Goal: Find specific page/section: Find specific page/section

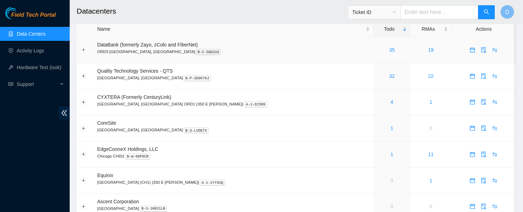
scroll to position [27, 0]
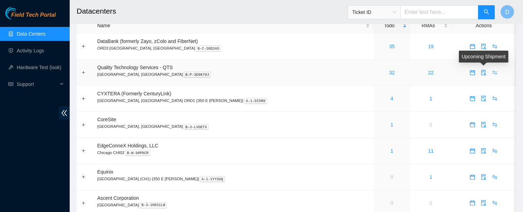
click at [492, 72] on icon "swap" at bounding box center [495, 73] width 6 height 6
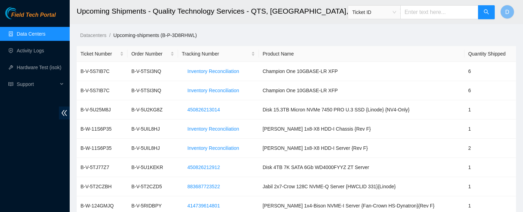
click at [327, 32] on ol "Datacenters / Upcoming-shipments (B-P-3D8RHWL) /" at bounding box center [301, 35] width 443 height 8
click at [302, 36] on ol "Datacenters / Upcoming-shipments (B-P-3D8RHWL) /" at bounding box center [301, 35] width 443 height 8
click at [331, 35] on ol "Datacenters / Upcoming-shipments (B-P-3D8RHWL) /" at bounding box center [301, 35] width 443 height 8
